Goal: Information Seeking & Learning: Learn about a topic

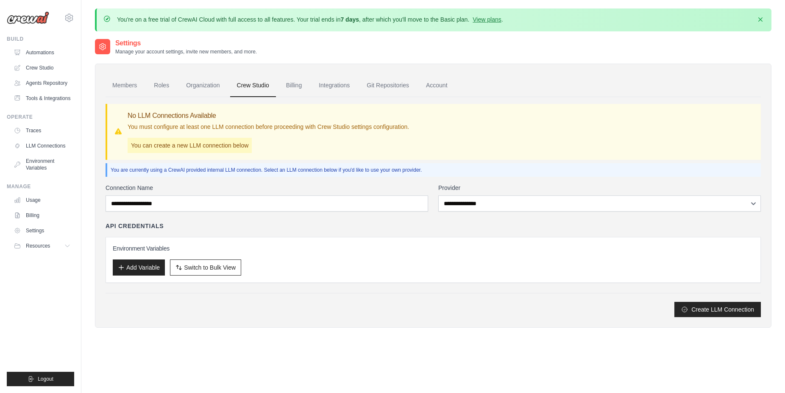
click at [70, 18] on icon at bounding box center [69, 18] width 10 height 10
click at [101, 53] on span "Settings" at bounding box center [105, 52] width 67 height 8
click at [91, 50] on span "Settings" at bounding box center [105, 52] width 67 height 8
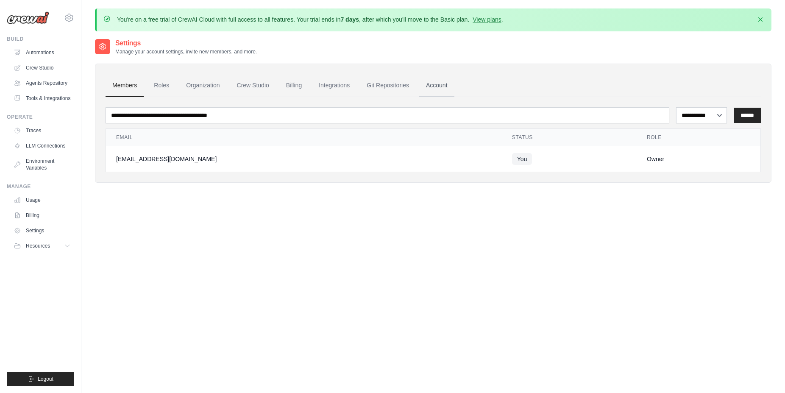
click at [421, 79] on link "Account" at bounding box center [436, 85] width 35 height 23
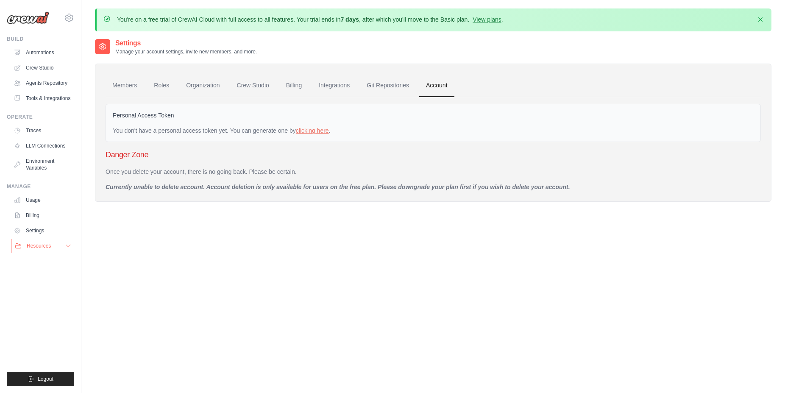
click at [42, 245] on span "Resources" at bounding box center [39, 245] width 24 height 7
click at [30, 217] on link "Billing" at bounding box center [43, 216] width 64 height 14
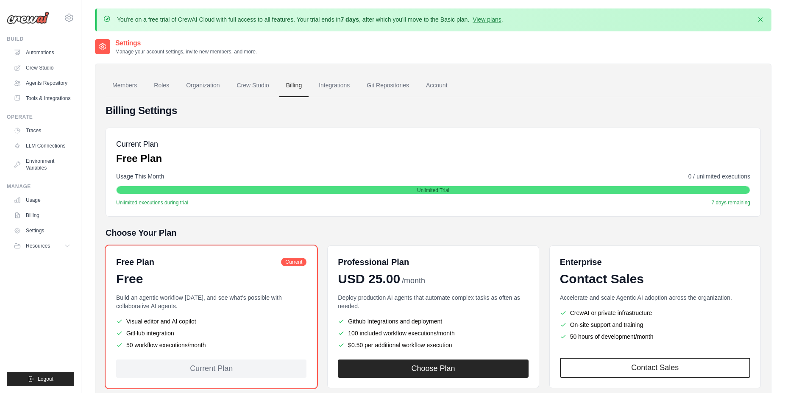
scroll to position [43, 0]
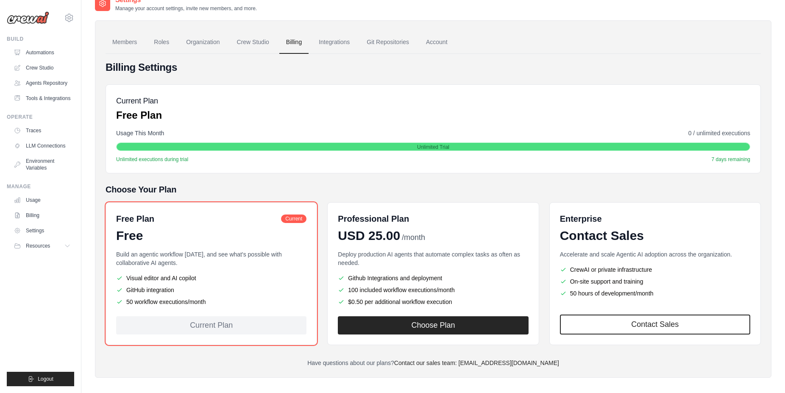
click at [139, 262] on p "Build an agentic workflow [DATE], and see what's possible with collaborative AI…" at bounding box center [211, 258] width 190 height 17
click at [14, 201] on link "Usage" at bounding box center [43, 200] width 64 height 14
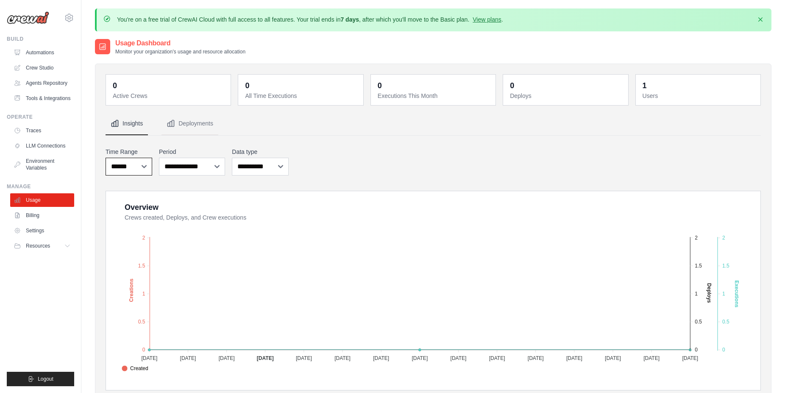
click at [106, 158] on select "***** ****** *******" at bounding box center [129, 167] width 47 height 18
click at [135, 170] on select "***** ****** *******" at bounding box center [129, 167] width 47 height 18
click at [27, 164] on link "Environment Variables" at bounding box center [43, 164] width 64 height 20
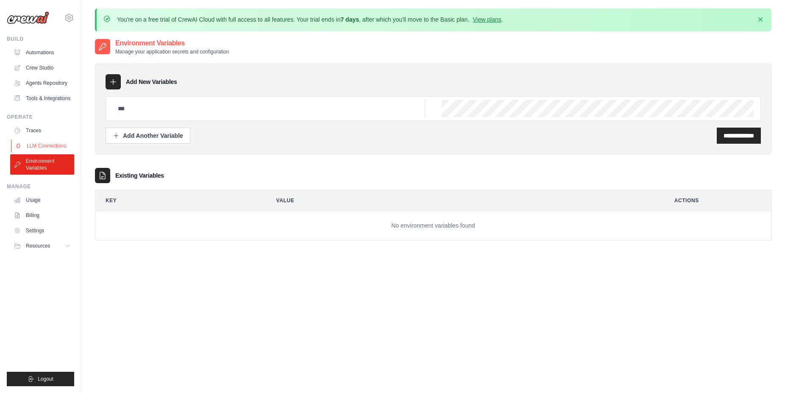
click at [31, 148] on link "LLM Connections" at bounding box center [43, 146] width 64 height 14
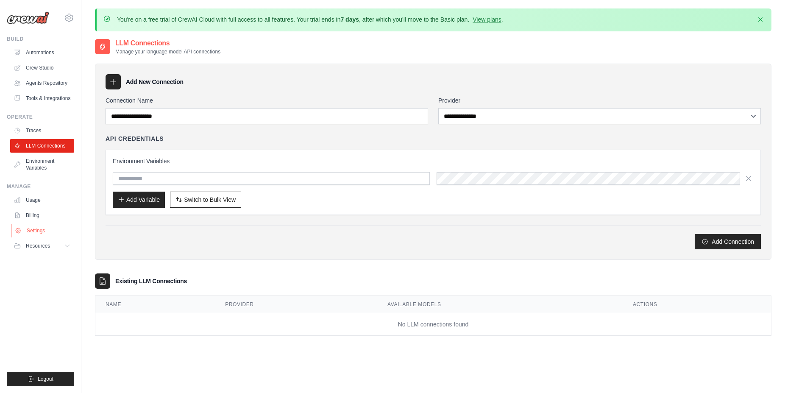
click at [42, 224] on link "Settings" at bounding box center [43, 231] width 64 height 14
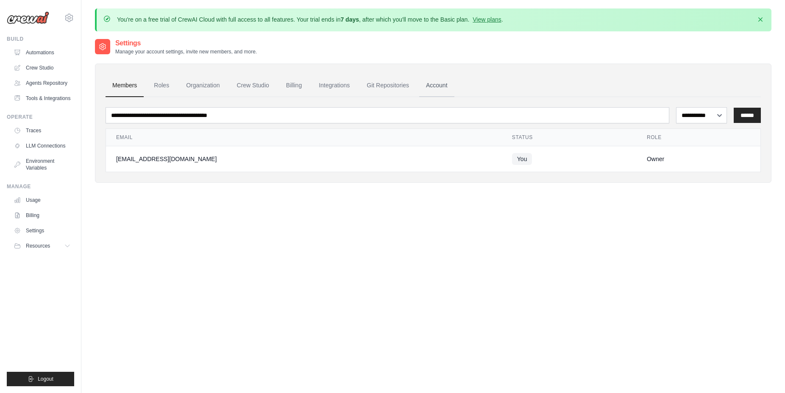
click at [434, 86] on link "Account" at bounding box center [436, 85] width 35 height 23
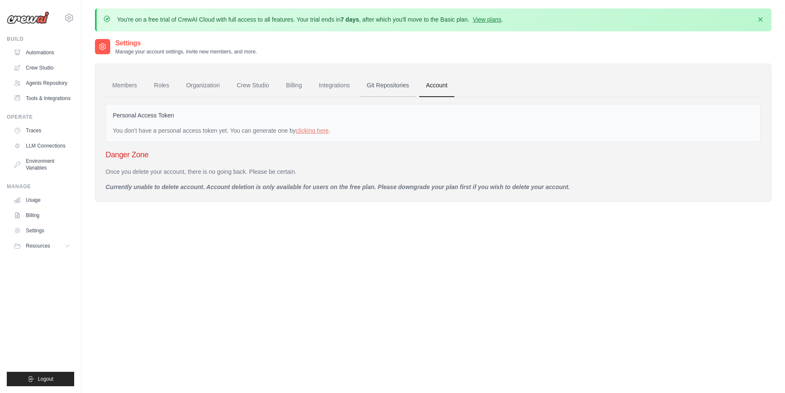
click at [385, 91] on link "Git Repositories" at bounding box center [388, 85] width 56 height 23
click at [164, 86] on link "Roles" at bounding box center [161, 85] width 29 height 23
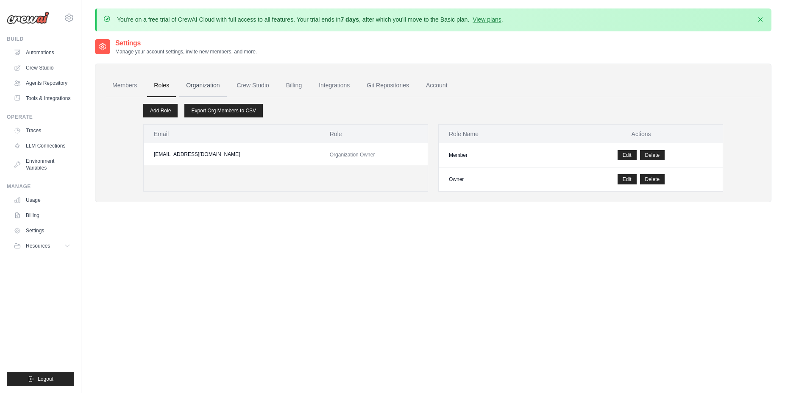
click at [198, 91] on link "Organization" at bounding box center [202, 85] width 47 height 23
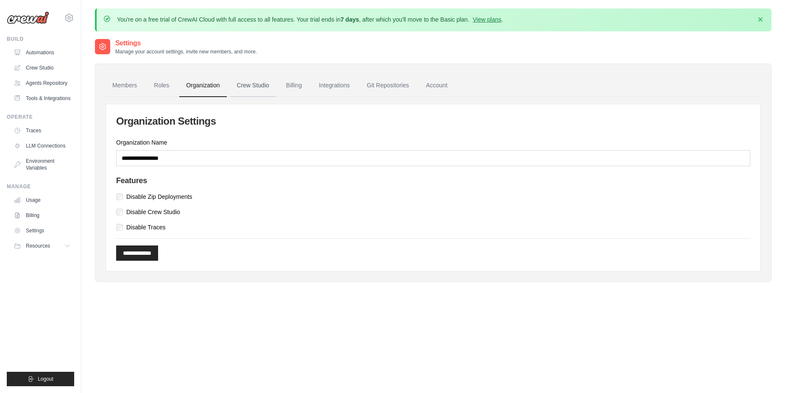
click at [254, 88] on link "Crew Studio" at bounding box center [253, 85] width 46 height 23
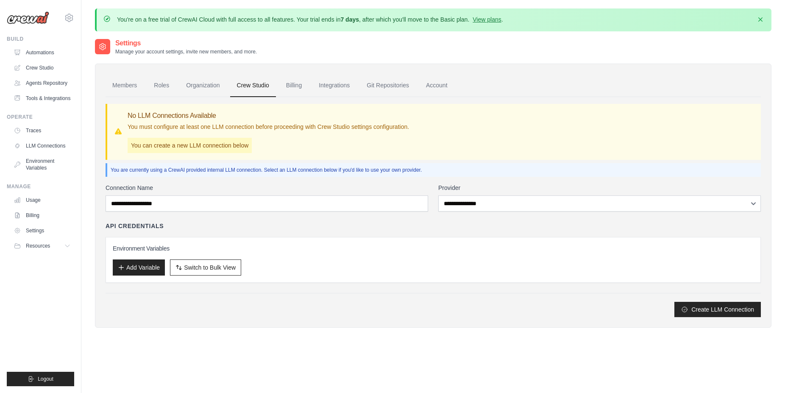
click at [292, 88] on link "Billing" at bounding box center [293, 85] width 29 height 23
click at [326, 90] on link "Integrations" at bounding box center [334, 85] width 45 height 23
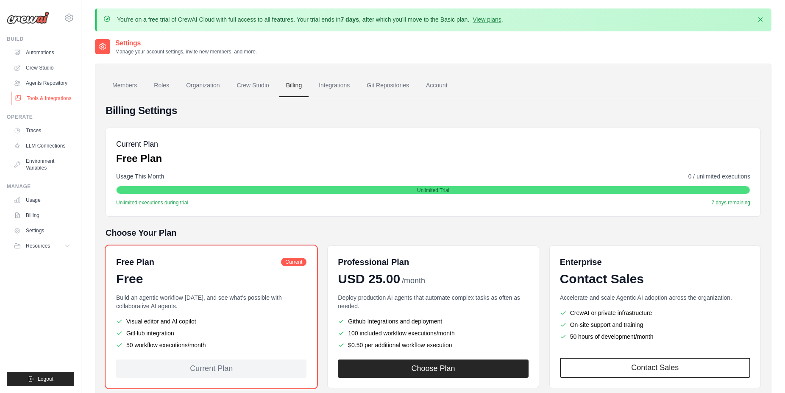
click at [31, 100] on link "Tools & Integrations" at bounding box center [43, 99] width 64 height 14
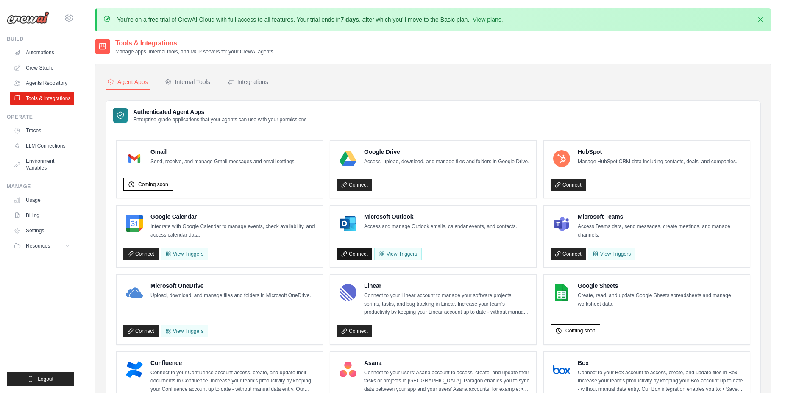
click at [365, 256] on link "Connect" at bounding box center [354, 254] width 35 height 12
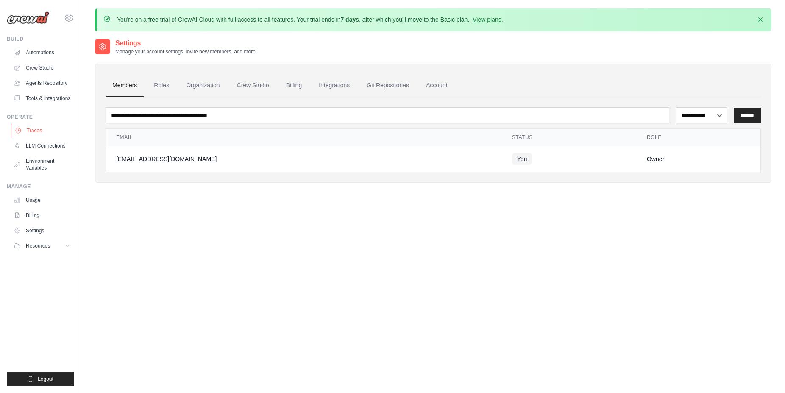
click at [25, 131] on link "Traces" at bounding box center [43, 131] width 64 height 14
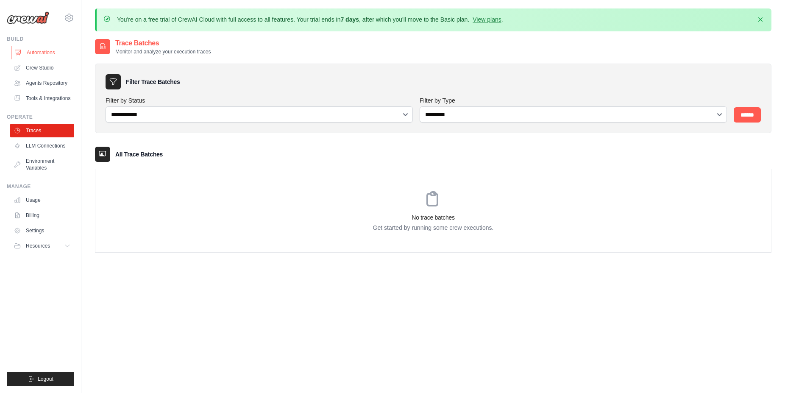
click at [14, 58] on link "Automations" at bounding box center [43, 53] width 64 height 14
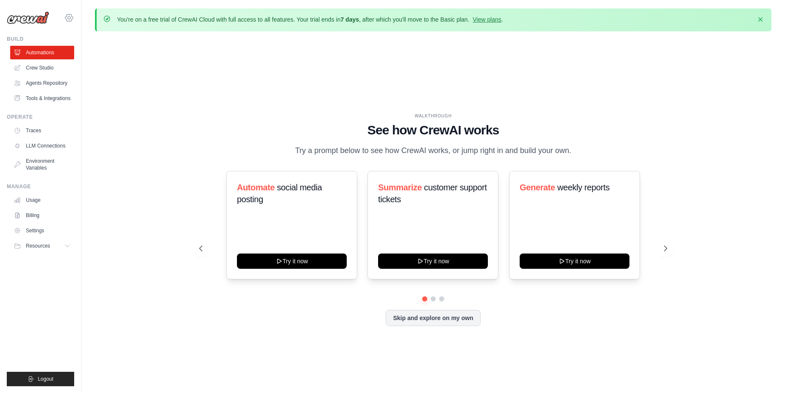
click at [70, 15] on icon at bounding box center [69, 18] width 10 height 10
click at [151, 128] on div "WALKTHROUGH See how CrewAI works Try a prompt below to see how CrewAI works, or…" at bounding box center [433, 226] width 677 height 376
click at [395, 131] on h1 "See how CrewAI works" at bounding box center [433, 130] width 468 height 15
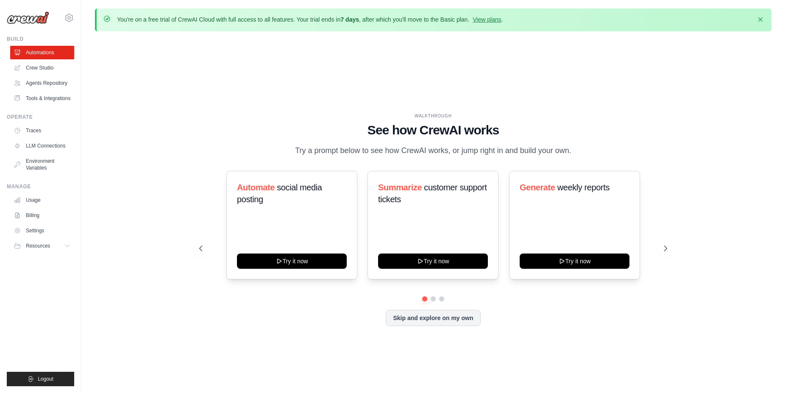
click at [378, 142] on div "WALKTHROUGH See how CrewAI works Try a prompt below to see how CrewAI works, or…" at bounding box center [433, 135] width 468 height 44
click at [373, 146] on p "Try a prompt below to see how CrewAI works, or jump right in and build your own." at bounding box center [433, 151] width 285 height 12
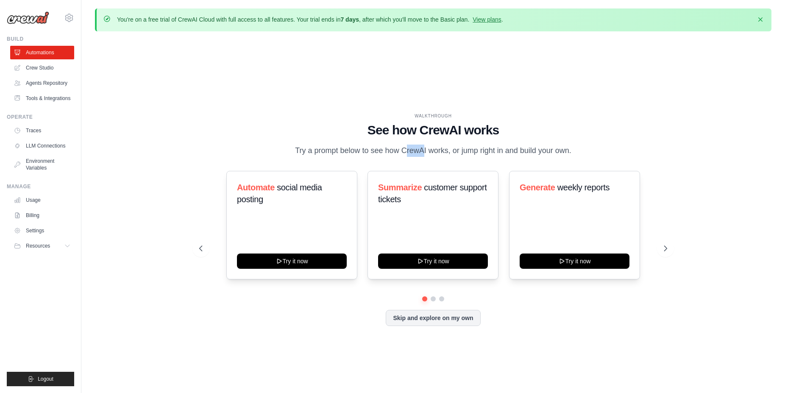
click at [373, 146] on p "Try a prompt below to see how CrewAI works, or jump right in and build your own." at bounding box center [433, 151] width 285 height 12
click at [377, 148] on p "Try a prompt below to see how CrewAI works, or jump right in and build your own." at bounding box center [433, 151] width 285 height 12
click at [51, 246] on button "Resources" at bounding box center [43, 246] width 64 height 14
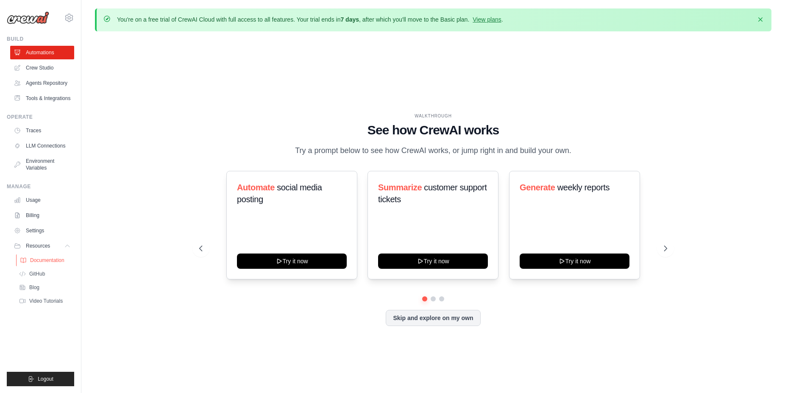
click at [51, 258] on span "Documentation" at bounding box center [47, 260] width 34 height 7
